Goal: Information Seeking & Learning: Learn about a topic

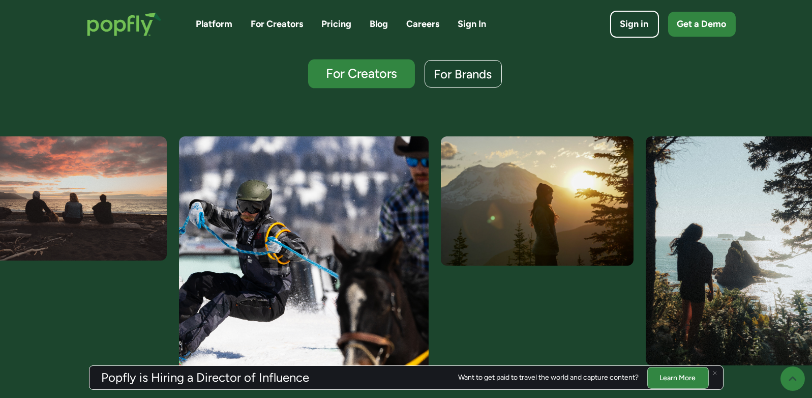
scroll to position [304, 0]
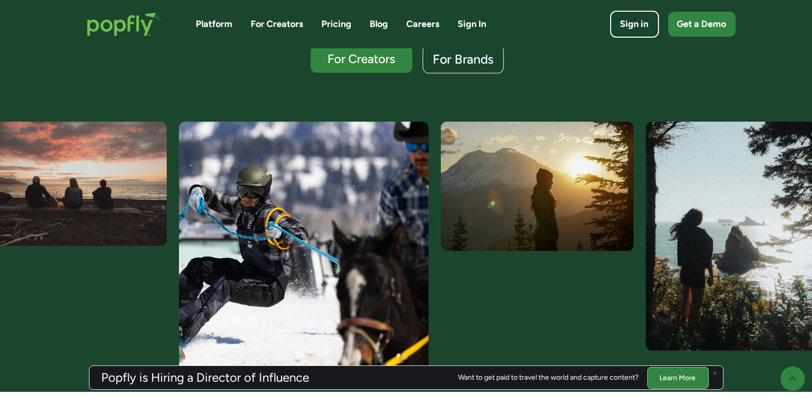
click at [459, 62] on div "For Brands" at bounding box center [463, 59] width 61 height 13
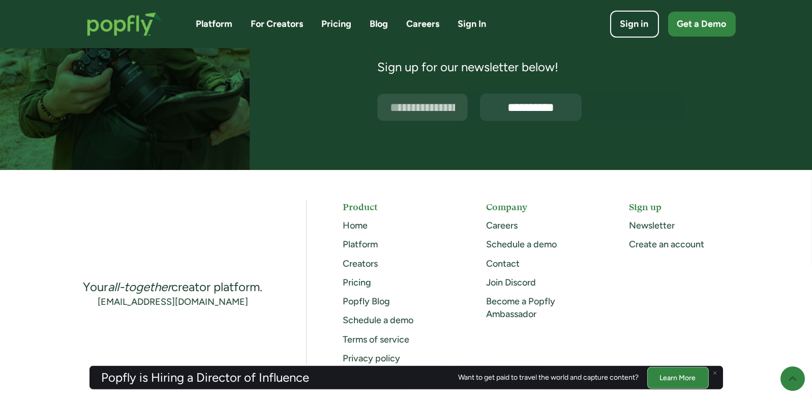
scroll to position [2628, 0]
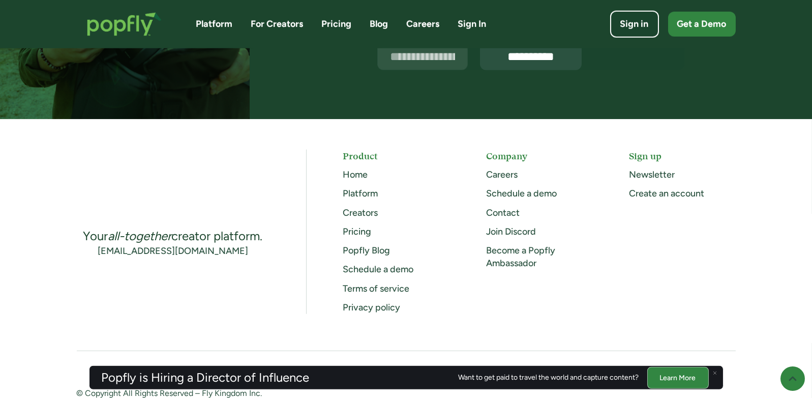
click at [355, 229] on link "Pricing" at bounding box center [357, 231] width 28 height 11
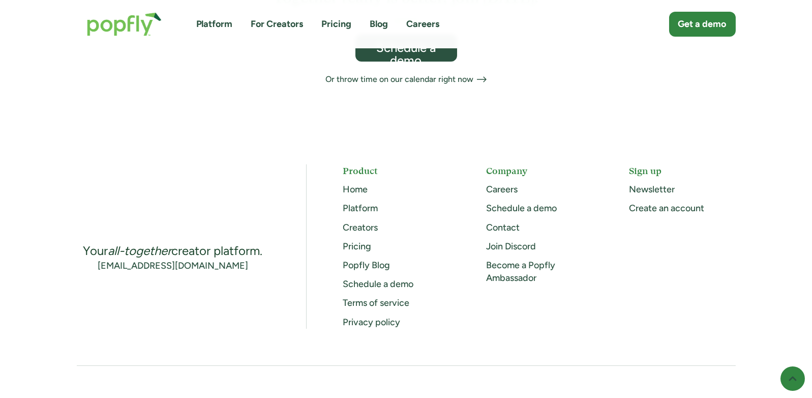
scroll to position [712, 0]
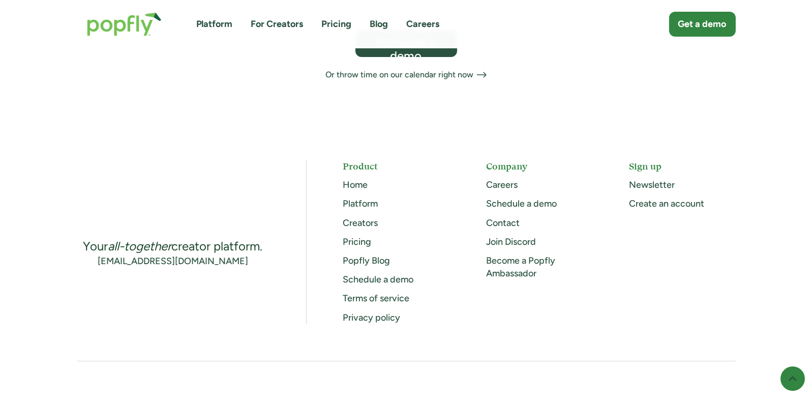
click at [367, 198] on link "Platform" at bounding box center [360, 203] width 35 height 11
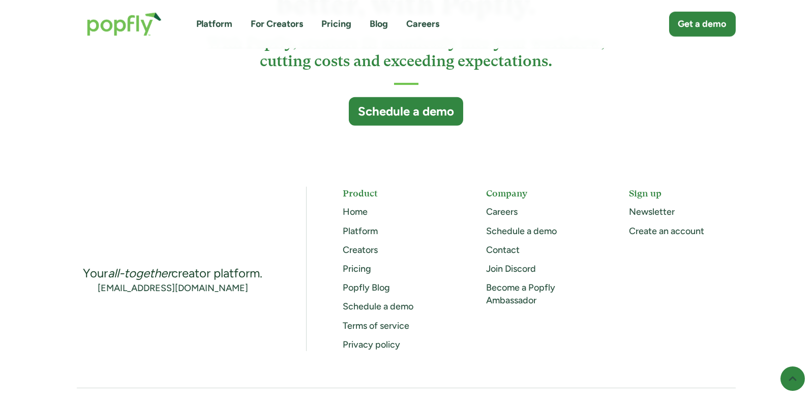
scroll to position [2745, 0]
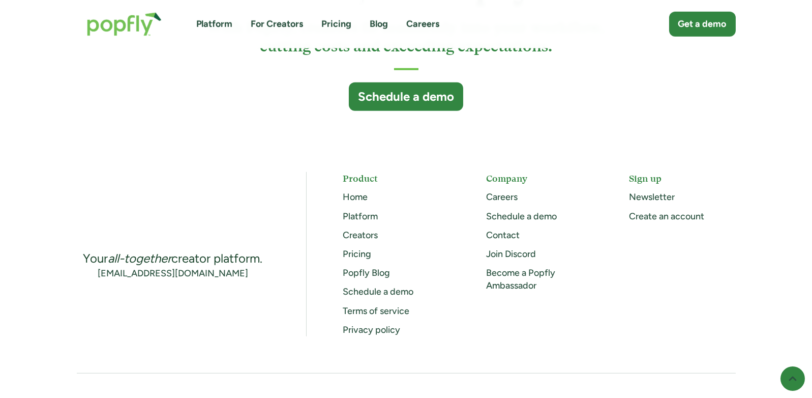
click at [363, 308] on link "Terms of service" at bounding box center [376, 310] width 67 height 11
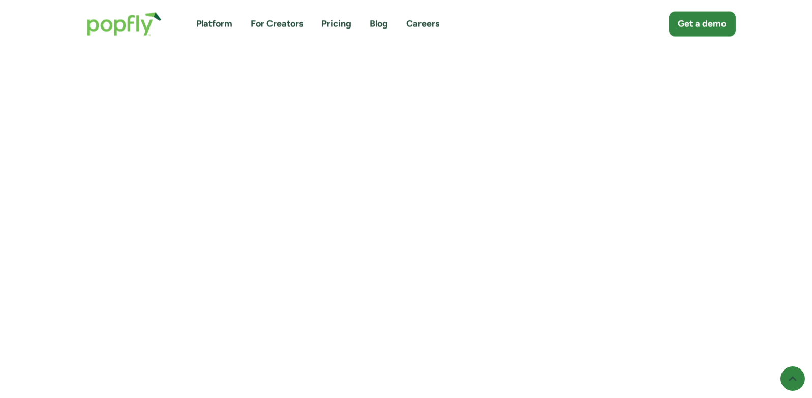
scroll to position [6100, 0]
click at [342, 23] on link "Pricing" at bounding box center [337, 24] width 30 height 13
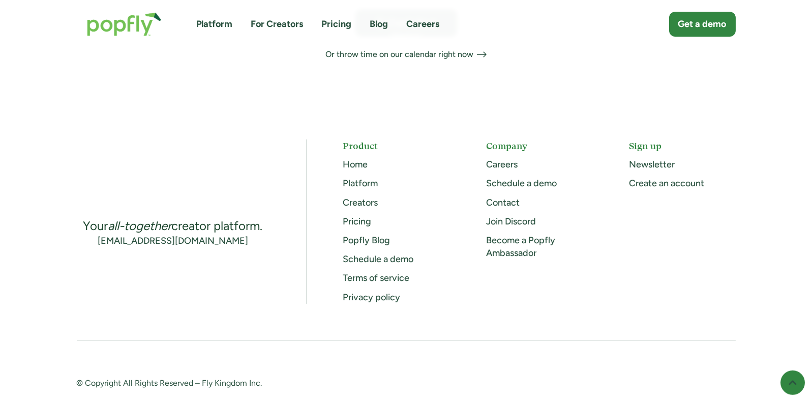
scroll to position [630, 0]
